Goal: Task Accomplishment & Management: Manage account settings

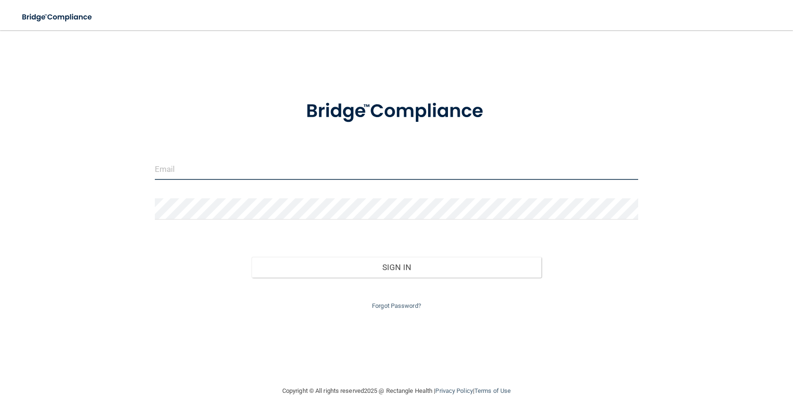
drag, startPoint x: 174, startPoint y: 169, endPoint x: 179, endPoint y: 160, distance: 10.8
click at [175, 169] on input "email" at bounding box center [397, 169] width 484 height 21
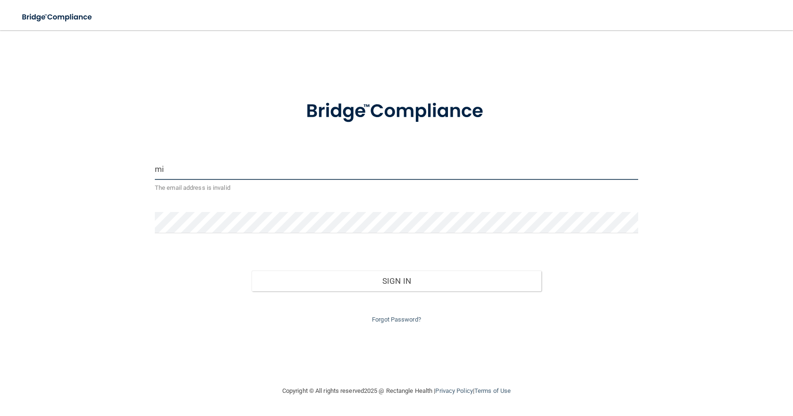
type input "[EMAIL_ADDRESS][DOMAIN_NAME]"
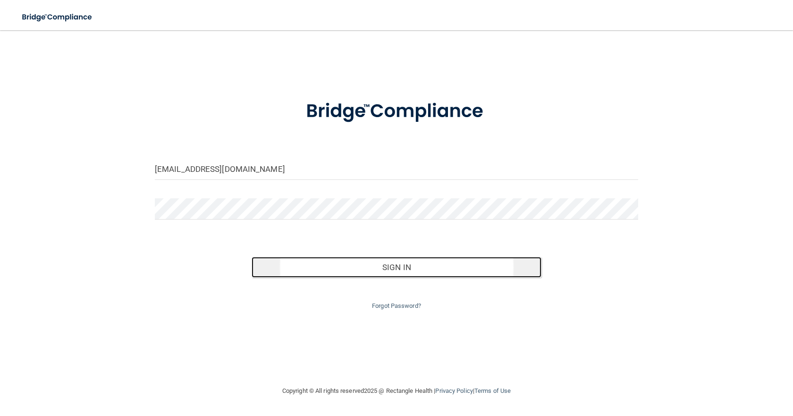
drag, startPoint x: 391, startPoint y: 270, endPoint x: 396, endPoint y: 260, distance: 11.0
click at [393, 268] on button "Sign In" at bounding box center [397, 267] width 290 height 21
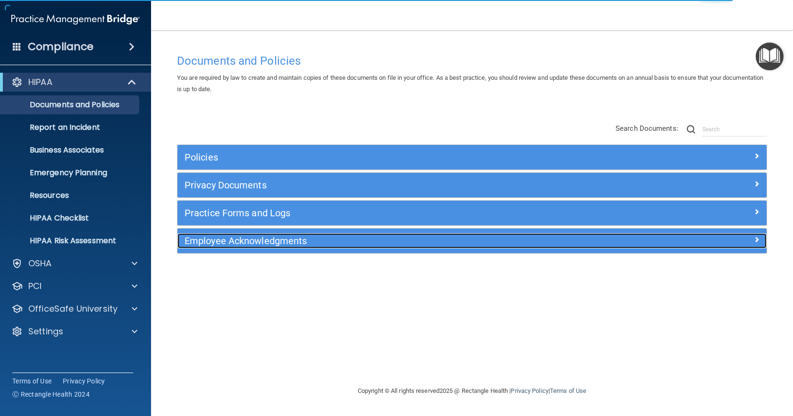
click at [290, 238] on h5 "Employee Acknowledgments" at bounding box center [399, 241] width 428 height 10
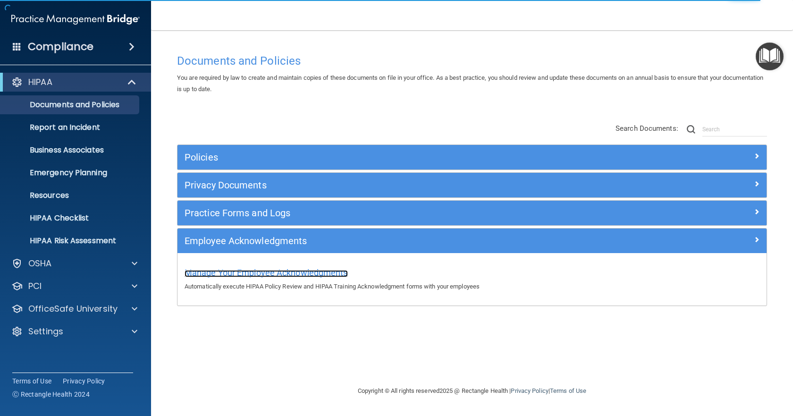
click at [274, 272] on span "Manage Your Employee Acknowledgments" at bounding box center [266, 273] width 163 height 10
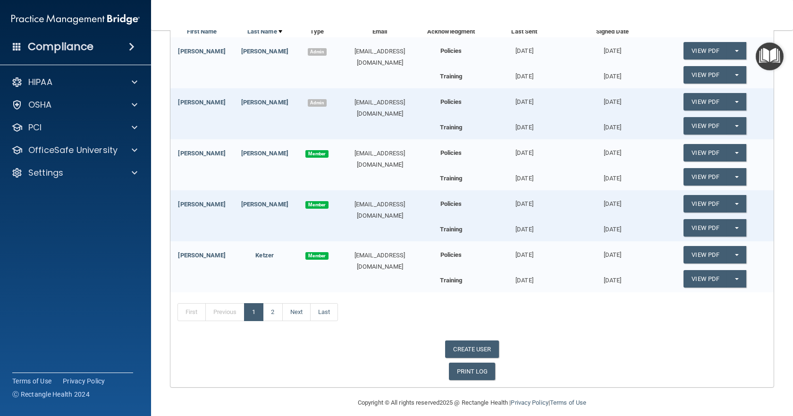
scroll to position [162, 0]
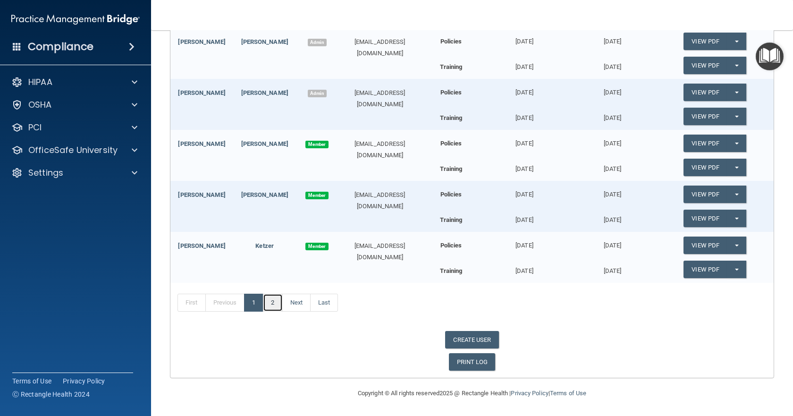
click at [269, 307] on link "2" at bounding box center [272, 303] width 19 height 18
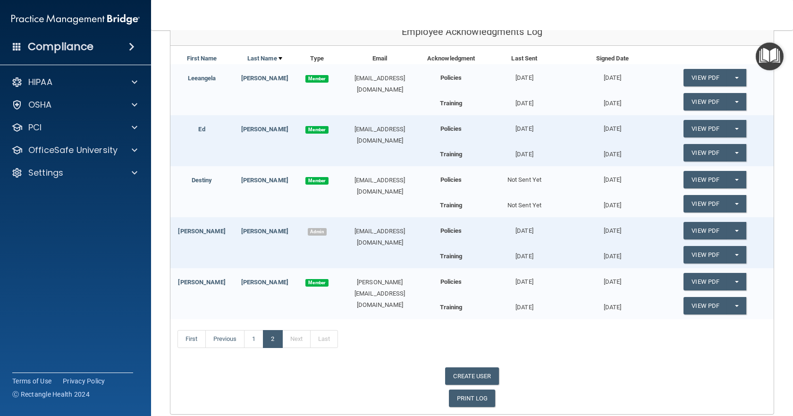
scroll to position [142, 0]
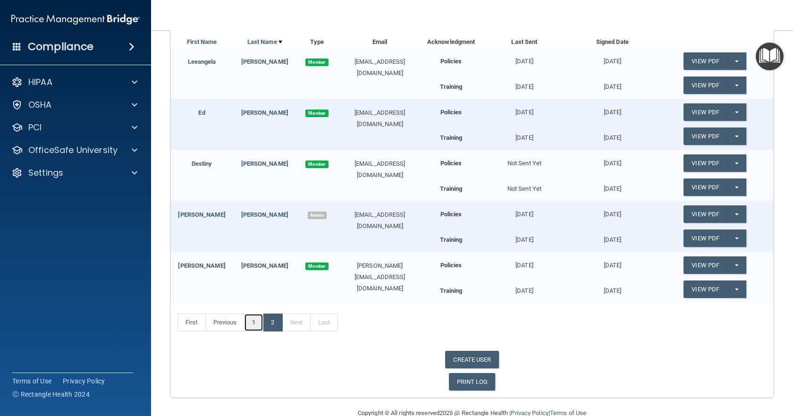
click at [253, 325] on link "1" at bounding box center [253, 323] width 19 height 18
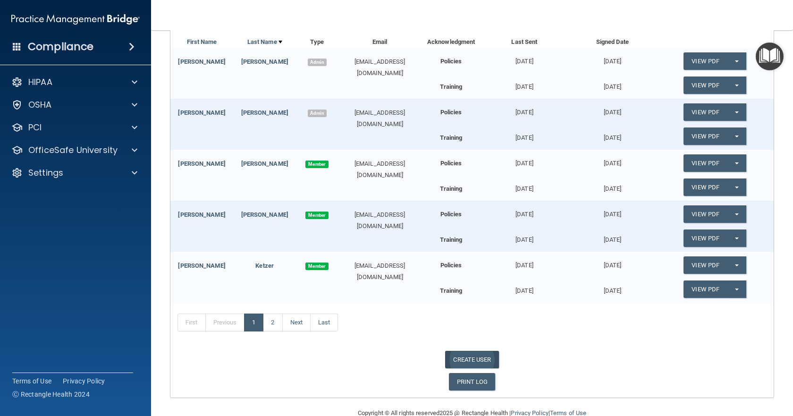
click at [482, 360] on link "CREATE USER" at bounding box center [471, 359] width 53 height 17
select select "practice_admin"
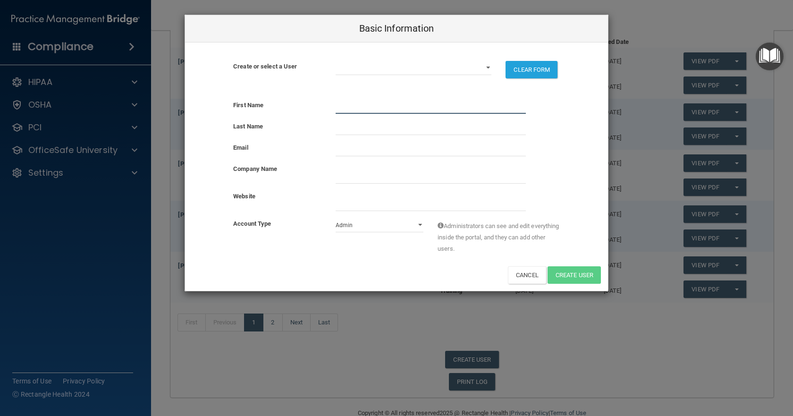
click at [351, 103] on input "text" at bounding box center [431, 107] width 190 height 14
type input "[PERSON_NAME]"
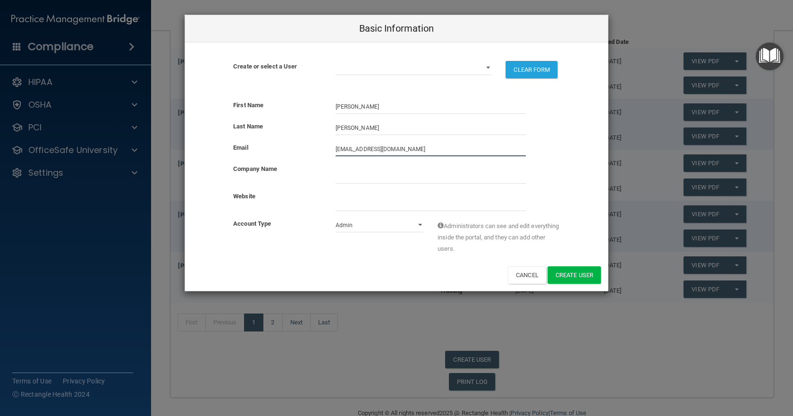
type input "[EMAIL_ADDRESS][DOMAIN_NAME]"
click at [409, 178] on input "company_name" at bounding box center [431, 177] width 190 height 14
type input "[PERSON_NAME] Dental"
click at [361, 207] on input "website" at bounding box center [431, 204] width 190 height 14
click at [418, 224] on select "Admin Member" at bounding box center [380, 225] width 88 height 14
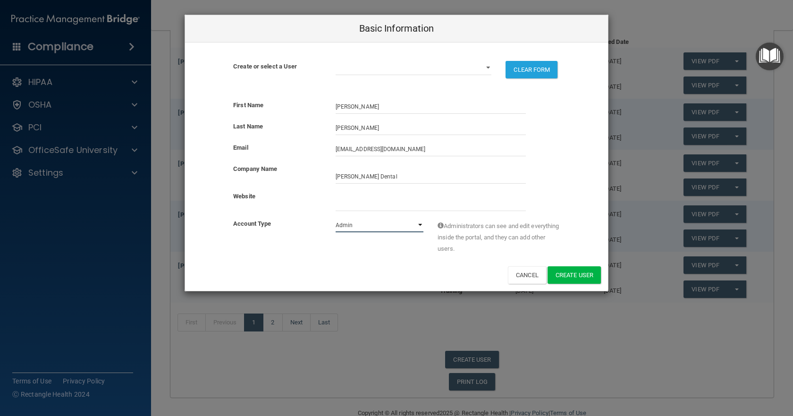
select select "practice_member"
click at [336, 218] on select "Admin Member" at bounding box center [380, 225] width 88 height 14
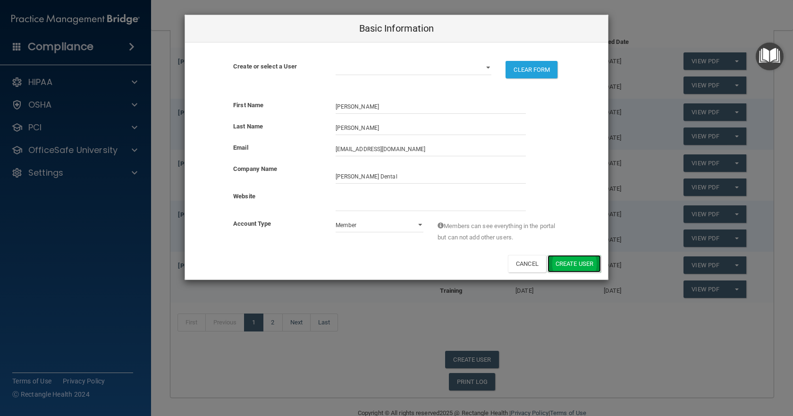
click at [592, 266] on button "Create User" at bounding box center [574, 263] width 53 height 17
click at [352, 202] on input "website" at bounding box center [431, 204] width 190 height 14
click at [488, 67] on select "[EMAIL_ADDRESS][DOMAIN_NAME] [DOMAIN_NAME][EMAIL_ADDRESS][PERSON_NAME][DOMAIN_N…" at bounding box center [414, 68] width 156 height 14
click at [287, 80] on div "Create or select a User [EMAIL_ADDRESS][DOMAIN_NAME] [DOMAIN_NAME][EMAIL_ADDRES…" at bounding box center [396, 73] width 423 height 25
click at [352, 205] on input "website" at bounding box center [431, 204] width 190 height 14
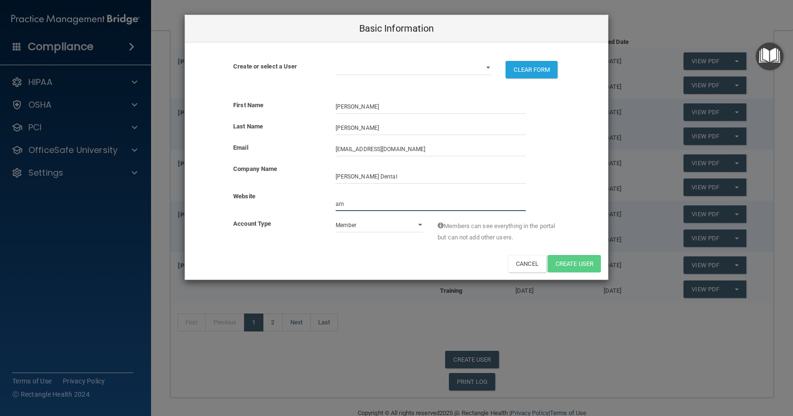
type input "a"
type input "[EMAIL_ADDRESS][DOMAIN_NAME]"
click at [518, 264] on button "Cancel" at bounding box center [527, 263] width 38 height 17
select select "practice_admin"
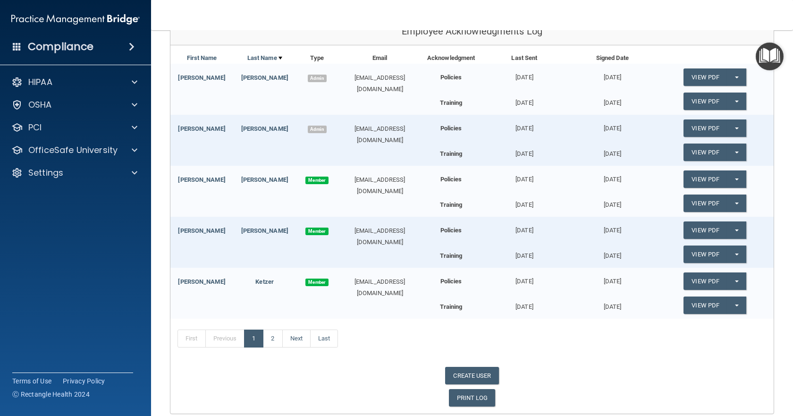
scroll to position [162, 0]
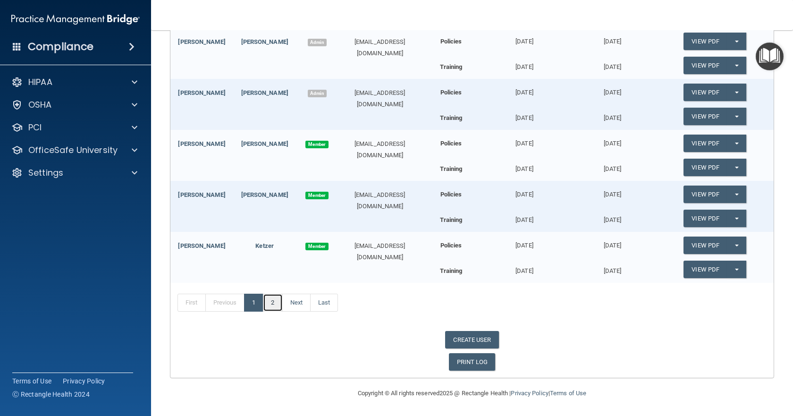
click at [275, 306] on link "2" at bounding box center [272, 303] width 19 height 18
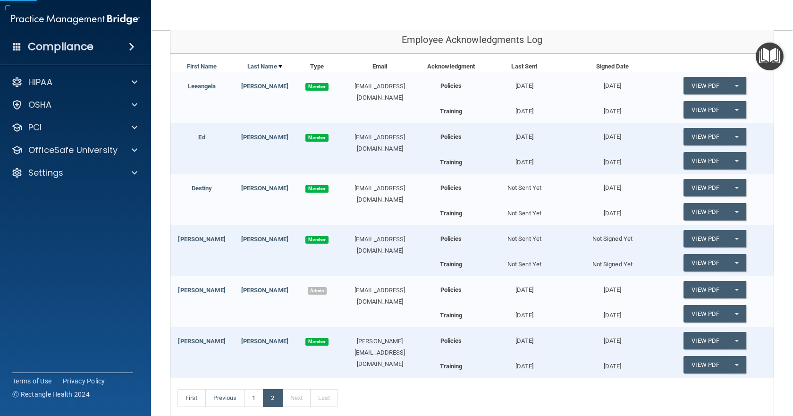
scroll to position [142, 0]
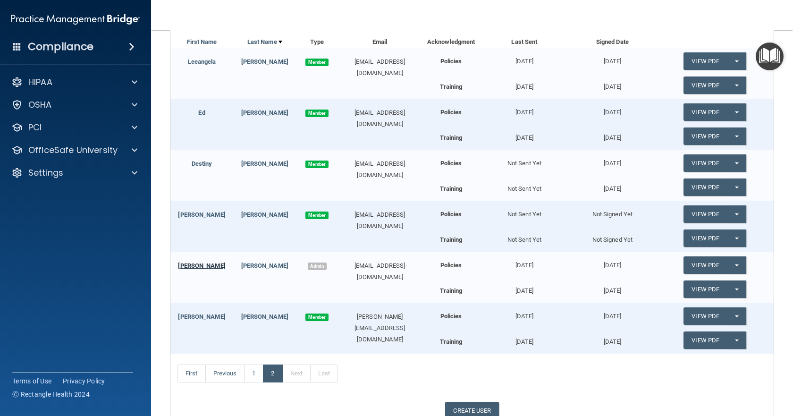
click at [204, 264] on link "[PERSON_NAME]" at bounding box center [201, 265] width 47 height 7
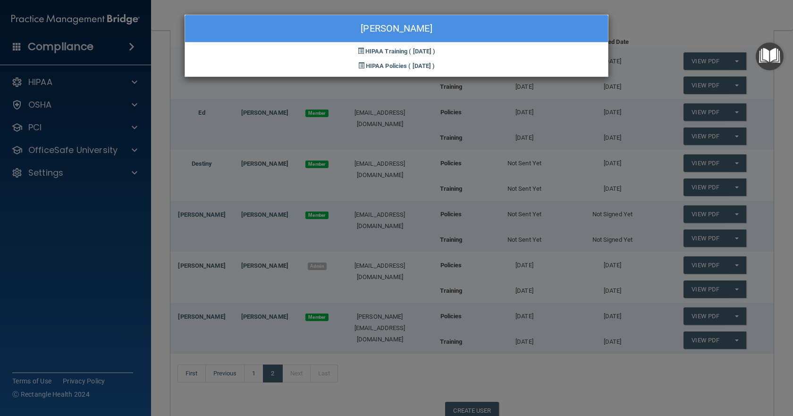
click at [259, 268] on div "[PERSON_NAME] HIPAA Training ( [DATE] ) HIPAA Policies ( [DATE] )" at bounding box center [396, 208] width 793 height 416
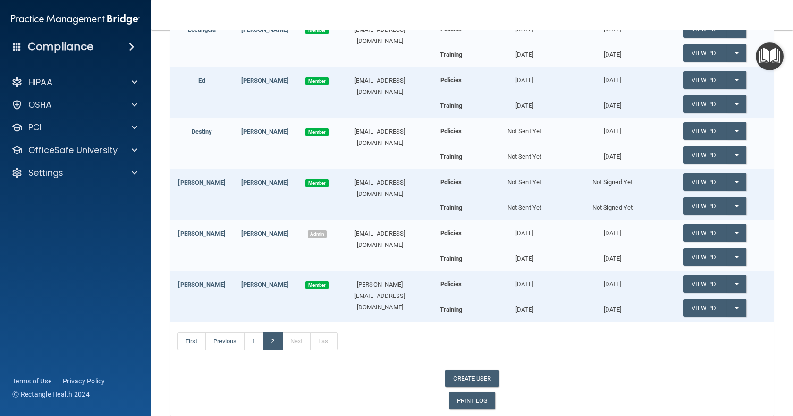
scroll to position [189, 0]
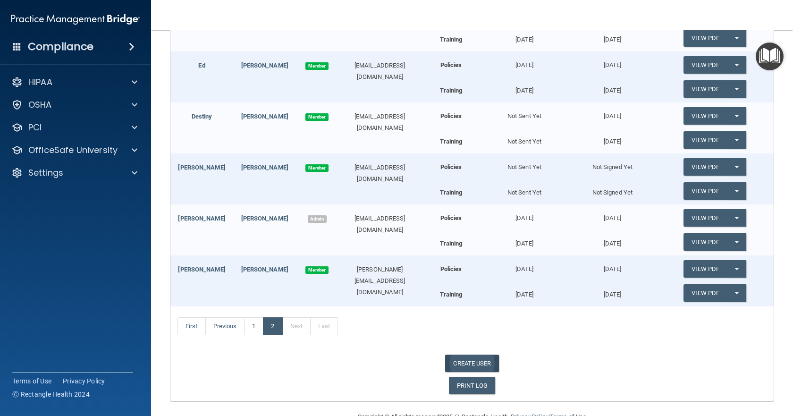
drag, startPoint x: 466, startPoint y: 363, endPoint x: 470, endPoint y: 355, distance: 9.1
click at [467, 363] on link "CREATE USER" at bounding box center [471, 363] width 53 height 17
select select "practice_admin"
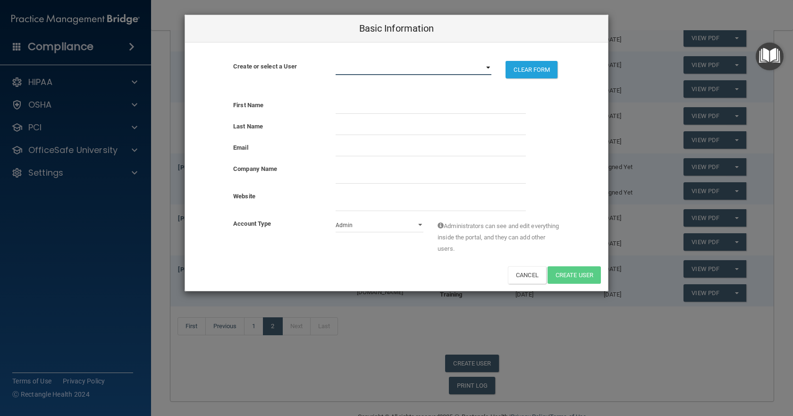
click at [487, 70] on select "[EMAIL_ADDRESS][DOMAIN_NAME] [DOMAIN_NAME][EMAIL_ADDRESS][PERSON_NAME][DOMAIN_N…" at bounding box center [414, 68] width 156 height 14
select select "5"
click at [336, 61] on select "[EMAIL_ADDRESS][DOMAIN_NAME] [DOMAIN_NAME][EMAIL_ADDRESS][PERSON_NAME][DOMAIN_N…" at bounding box center [414, 68] width 156 height 14
select select "practice_member"
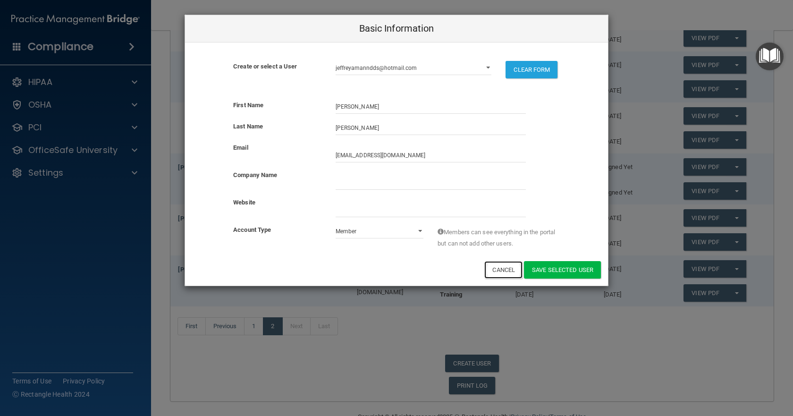
click at [497, 267] on button "Cancel" at bounding box center [504, 269] width 38 height 17
select select
select select "practice_admin"
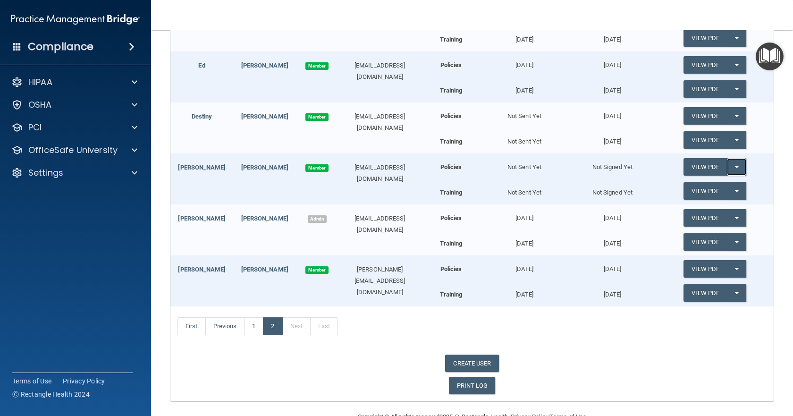
click at [735, 167] on span "button" at bounding box center [737, 167] width 4 height 2
click at [714, 189] on link "Send Acknowledgment" at bounding box center [725, 186] width 82 height 14
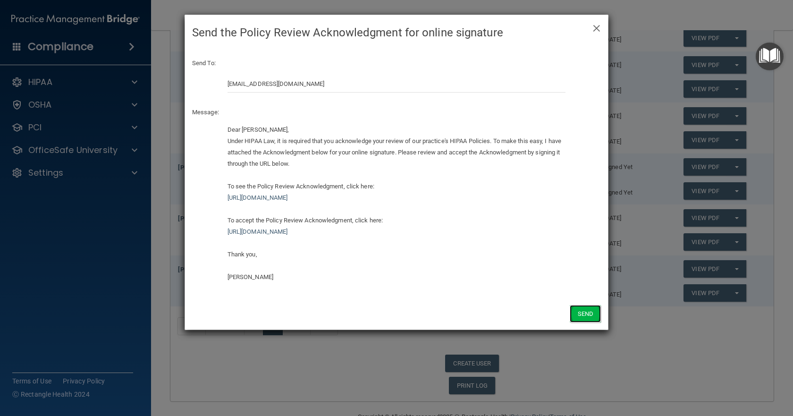
click at [592, 311] on button "Send" at bounding box center [585, 313] width 31 height 17
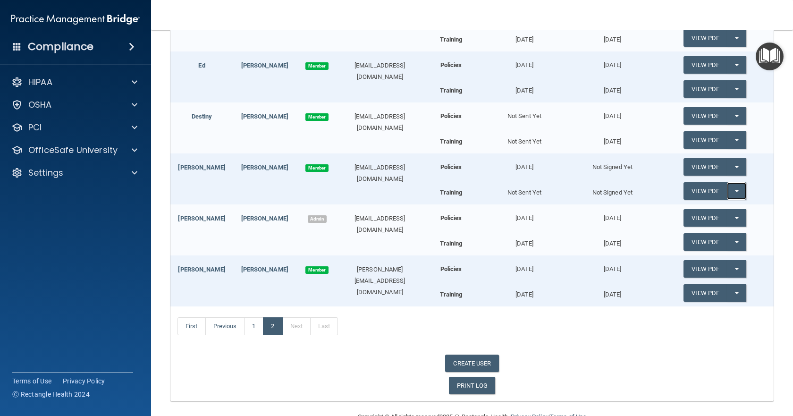
click at [735, 192] on span "button" at bounding box center [737, 191] width 4 height 2
click at [729, 212] on link "Send Acknowledgment PDF" at bounding box center [731, 210] width 94 height 14
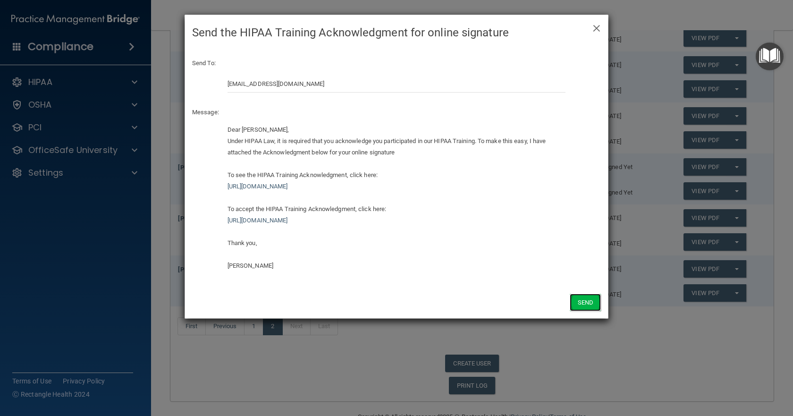
click at [588, 303] on button "Send" at bounding box center [585, 302] width 31 height 17
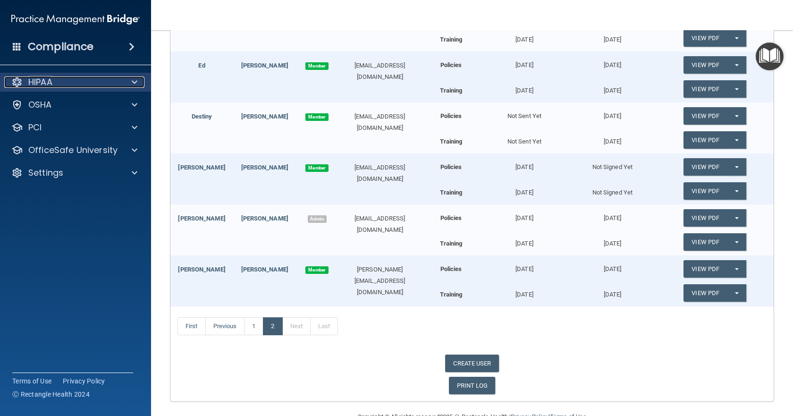
click at [49, 80] on p "HIPAA" at bounding box center [40, 82] width 24 height 11
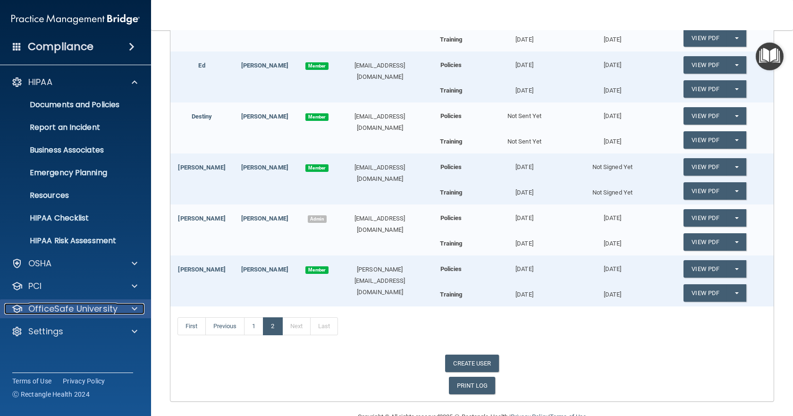
click at [83, 312] on p "OfficeSafe University" at bounding box center [72, 308] width 89 height 11
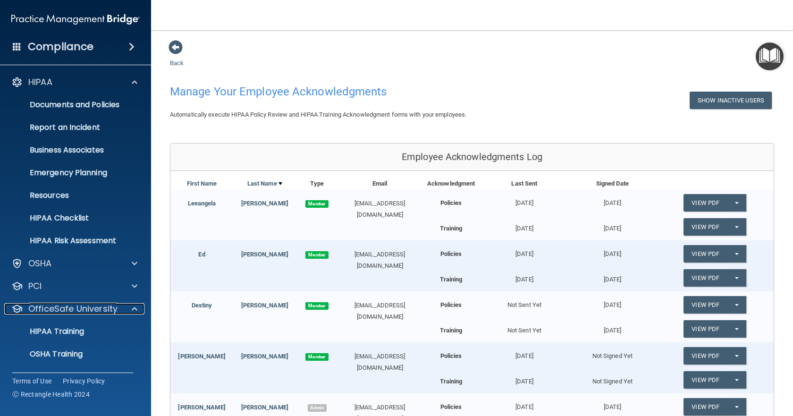
scroll to position [47, 0]
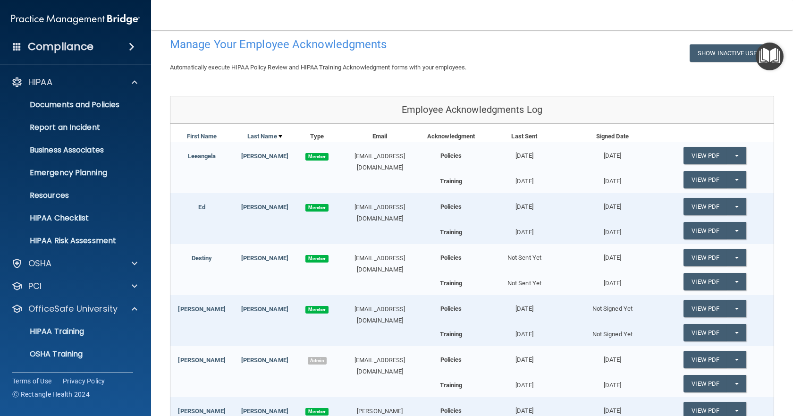
click at [133, 44] on span at bounding box center [132, 46] width 6 height 11
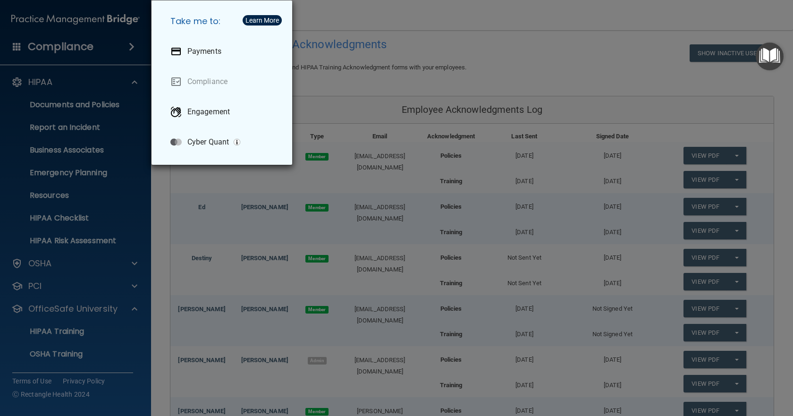
click at [533, 51] on div "Take me to: Payments Compliance Engagement Cyber Quant" at bounding box center [396, 208] width 793 height 416
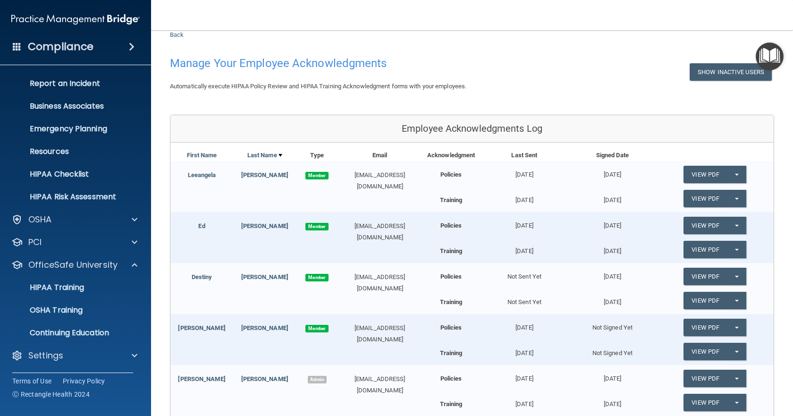
scroll to position [0, 0]
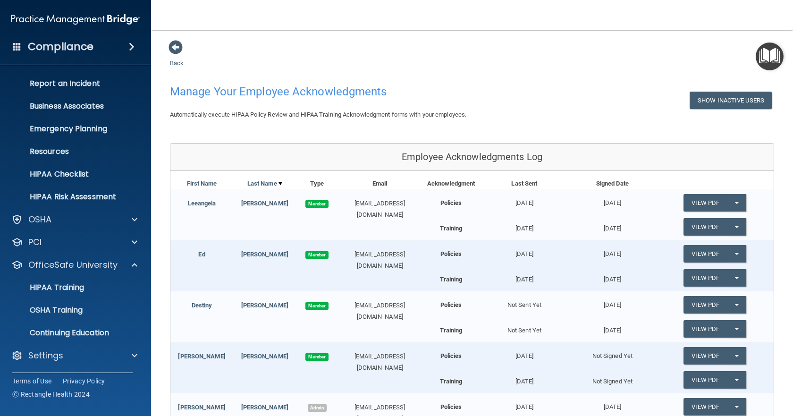
click at [82, 50] on h4 "Compliance" at bounding box center [61, 46] width 66 height 13
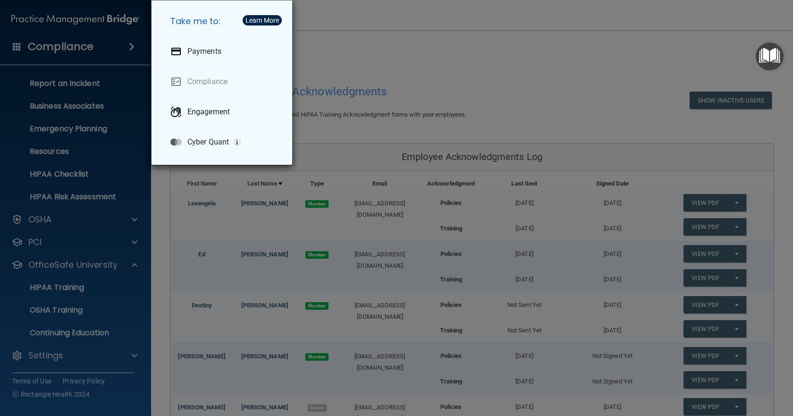
click at [71, 45] on div "Take me to: Payments Compliance Engagement Cyber Quant" at bounding box center [396, 208] width 793 height 416
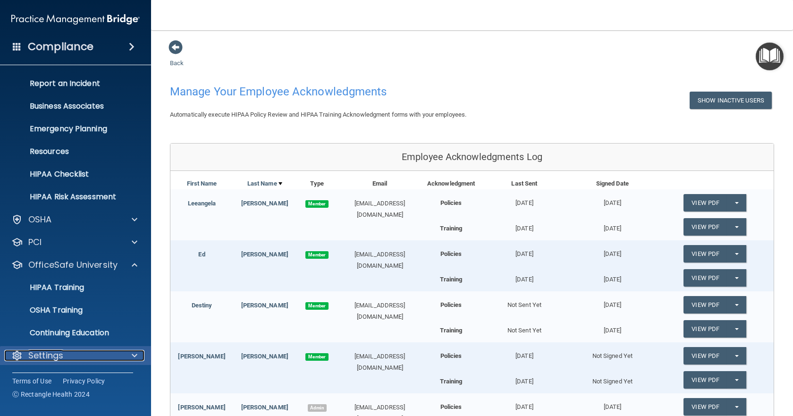
click at [55, 354] on p "Settings" at bounding box center [45, 355] width 35 height 11
click at [132, 355] on span at bounding box center [135, 355] width 6 height 11
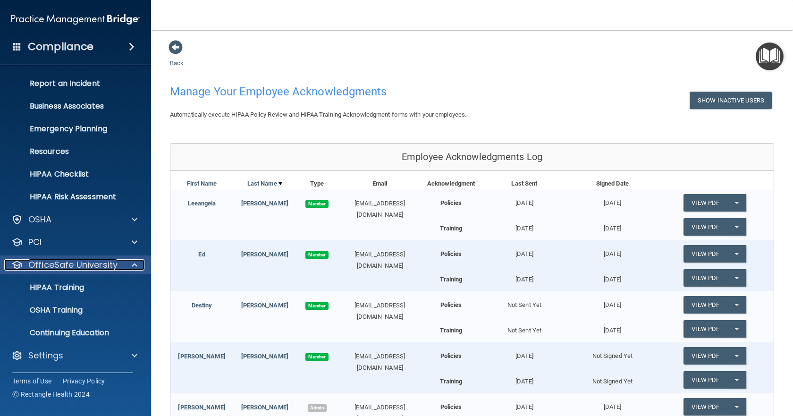
click at [95, 263] on p "OfficeSafe University" at bounding box center [72, 264] width 89 height 11
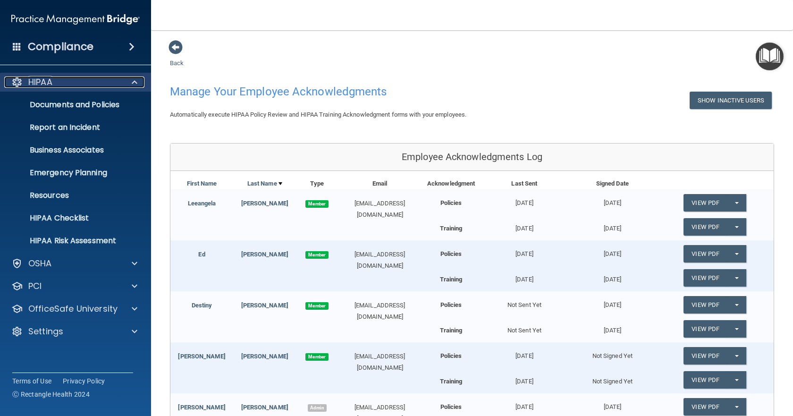
click at [136, 81] on span at bounding box center [135, 82] width 6 height 11
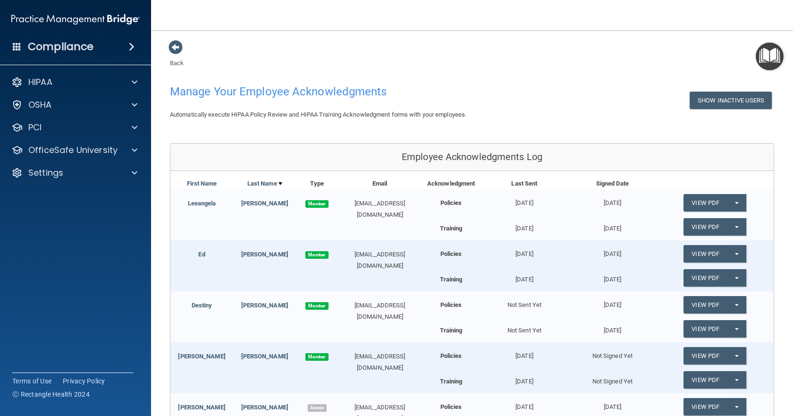
click at [129, 45] on span at bounding box center [132, 46] width 6 height 11
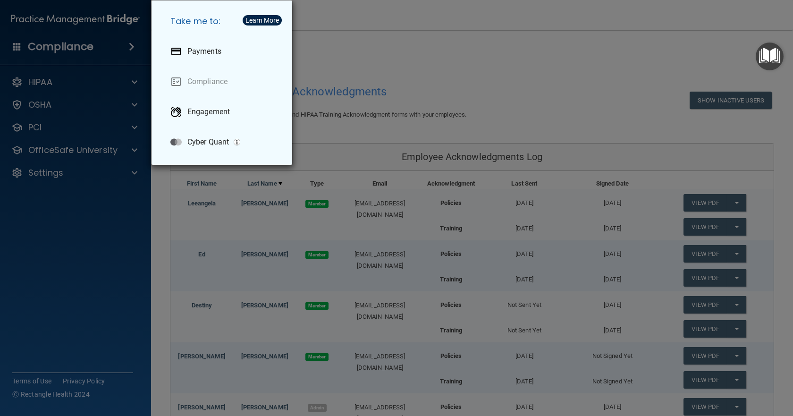
drag, startPoint x: 422, startPoint y: 52, endPoint x: 498, endPoint y: 88, distance: 84.5
click at [432, 51] on div "Take me to: Payments Compliance Engagement Cyber Quant" at bounding box center [396, 208] width 793 height 416
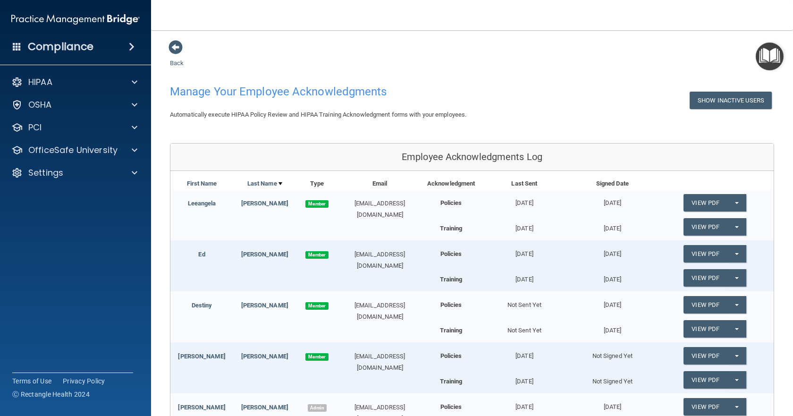
drag, startPoint x: 782, startPoint y: 108, endPoint x: 700, endPoint y: 118, distance: 82.2
click at [783, 108] on main "Back Manage Your Employee Acknowledgments Show Inactive Users Automatically exe…" at bounding box center [472, 223] width 642 height 386
drag, startPoint x: 58, startPoint y: 78, endPoint x: 61, endPoint y: 82, distance: 5.0
click at [59, 78] on div "HIPAA" at bounding box center [62, 82] width 117 height 11
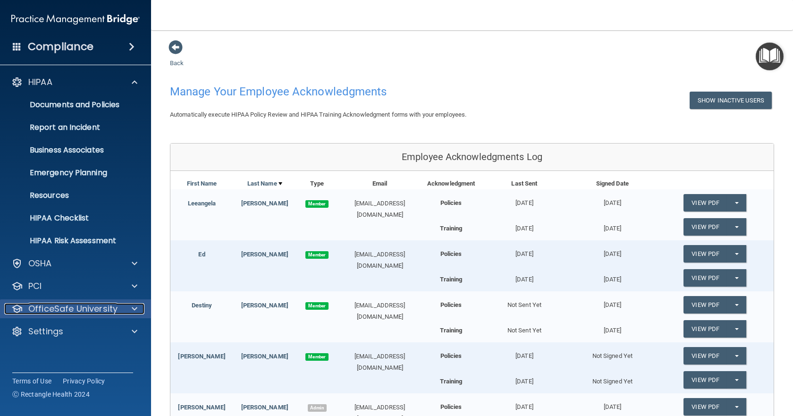
drag, startPoint x: 134, startPoint y: 306, endPoint x: 140, endPoint y: 305, distance: 6.3
click at [135, 306] on span at bounding box center [135, 308] width 6 height 11
click at [135, 310] on span at bounding box center [135, 308] width 6 height 11
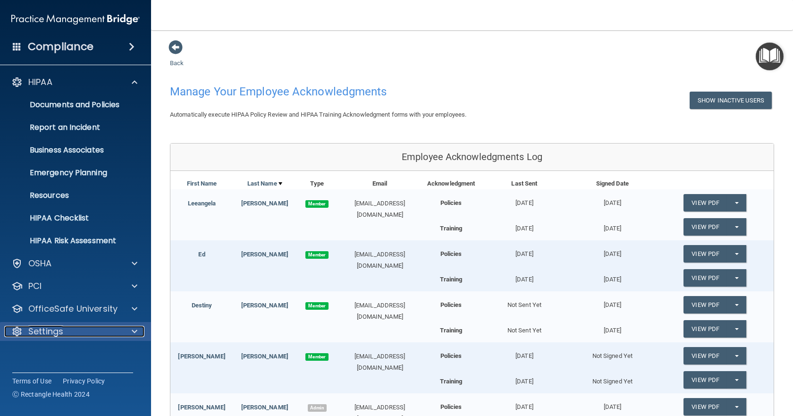
click at [132, 330] on span at bounding box center [135, 331] width 6 height 11
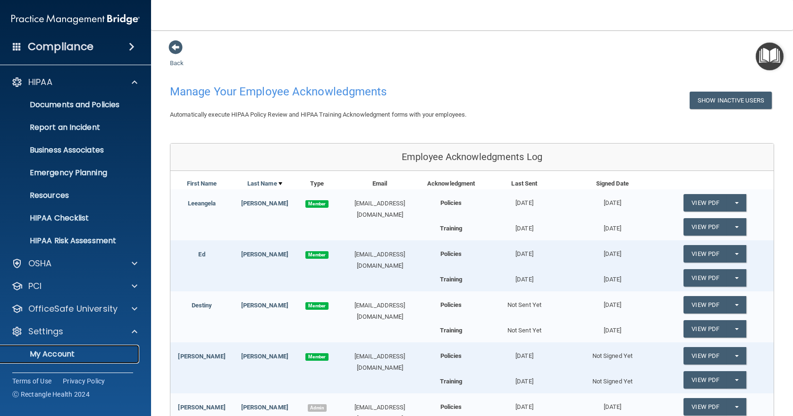
click at [61, 358] on p "My Account" at bounding box center [70, 353] width 129 height 9
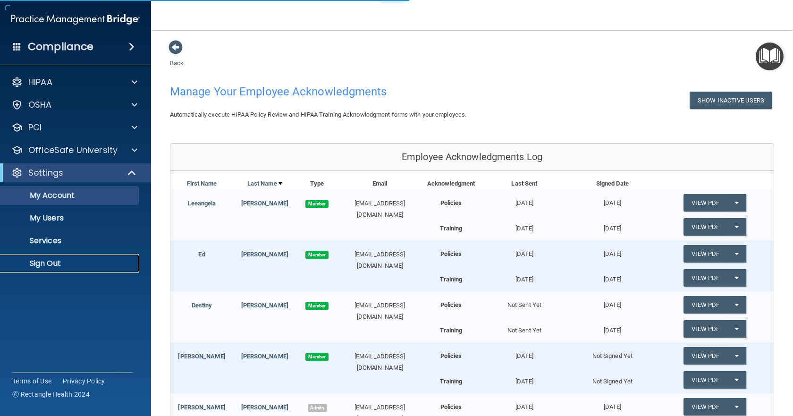
click at [45, 266] on p "Sign Out" at bounding box center [70, 263] width 129 height 9
